Goal: Navigation & Orientation: Find specific page/section

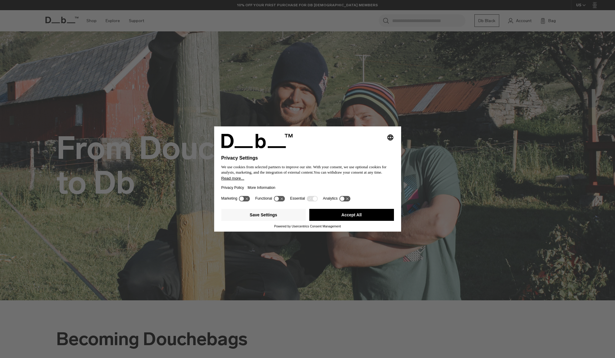
click at [314, 200] on icon at bounding box center [312, 199] width 11 height 6
click at [298, 217] on button "Save Settings" at bounding box center [263, 215] width 85 height 12
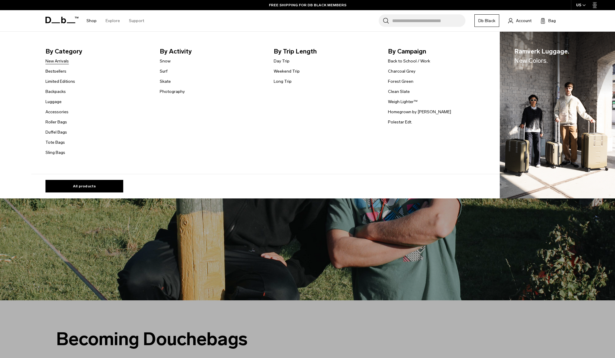
click at [63, 63] on link "New Arrivals" at bounding box center [56, 61] width 23 height 6
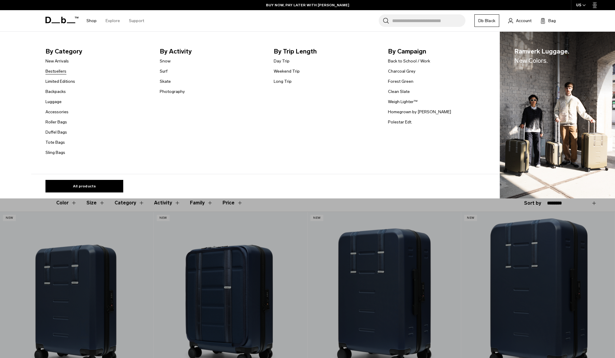
click at [60, 72] on link "Bestsellers" at bounding box center [55, 71] width 21 height 6
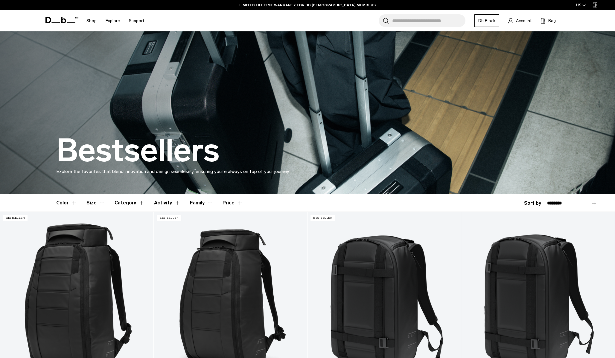
click at [57, 21] on icon at bounding box center [61, 20] width 33 height 7
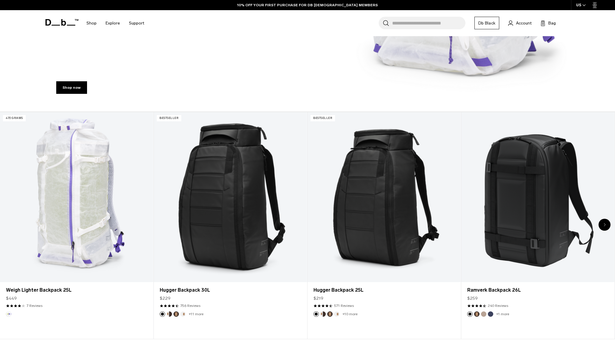
scroll to position [274, 0]
